Goal: Find specific page/section: Find specific page/section

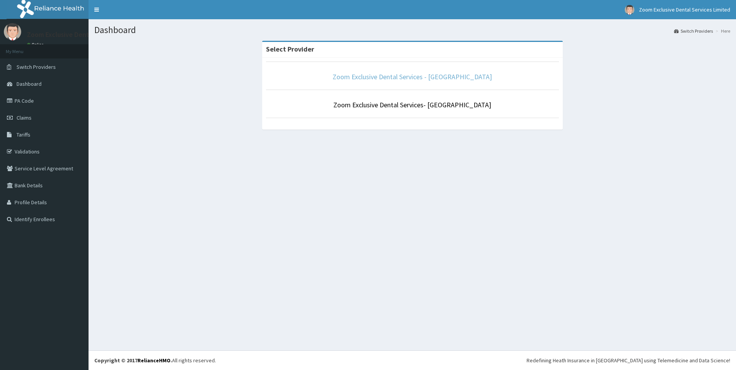
click at [434, 81] on link "Zoom Exclusive Dental Services - [GEOGRAPHIC_DATA]" at bounding box center [412, 76] width 159 height 9
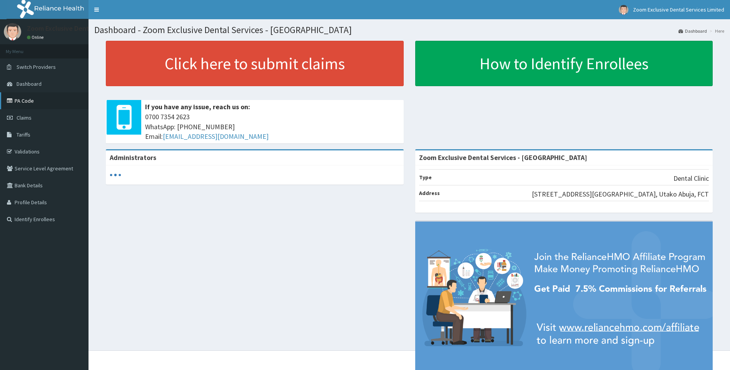
click at [45, 102] on link "PA Code" at bounding box center [44, 100] width 89 height 17
